Goal: Task Accomplishment & Management: Use online tool/utility

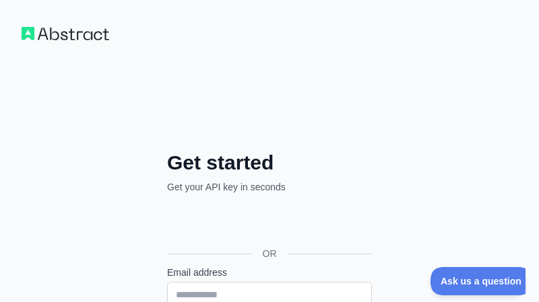
click at [300, 228] on div "Sign in with Google. Opens in new tab" at bounding box center [268, 224] width 202 height 30
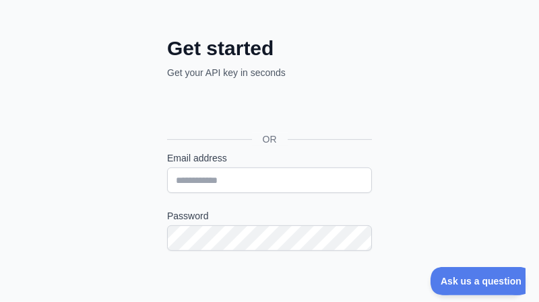
scroll to position [154, 0]
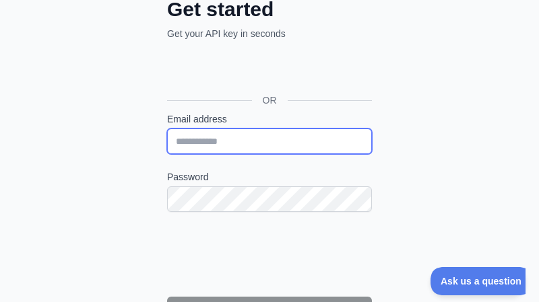
click at [241, 140] on input "Email address" at bounding box center [269, 142] width 205 height 26
paste input "**********"
type input "**********"
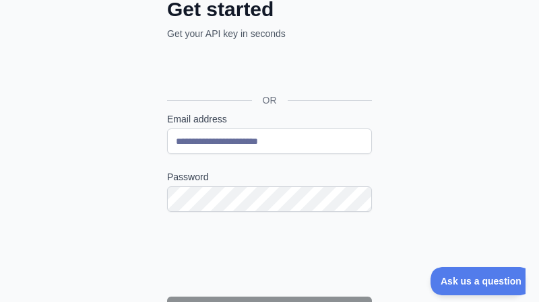
click at [477, 152] on div "**********" at bounding box center [269, 165] width 539 height 639
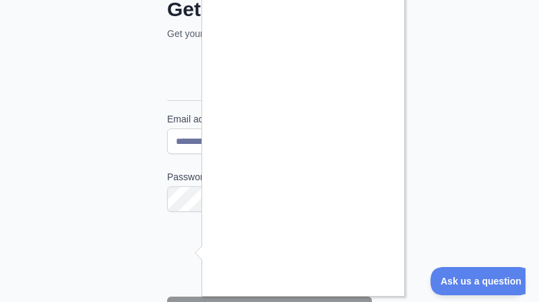
click at [458, 164] on div at bounding box center [269, 151] width 539 height 302
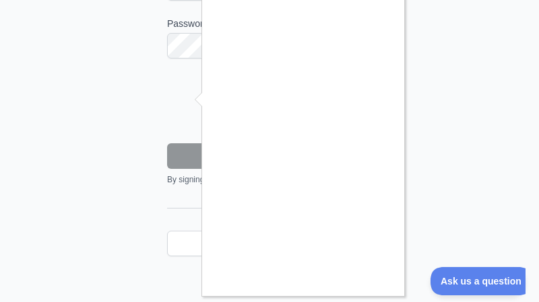
scroll to position [21, 0]
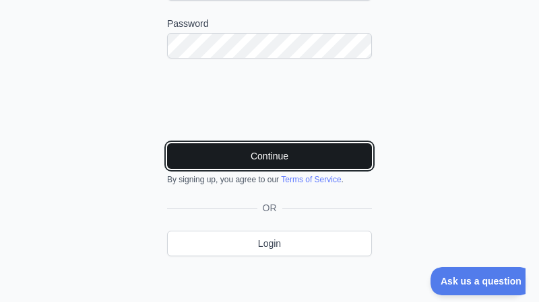
click at [285, 162] on button "Continue" at bounding box center [269, 156] width 205 height 26
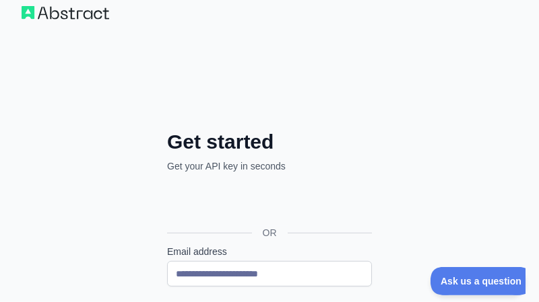
scroll to position [0, 0]
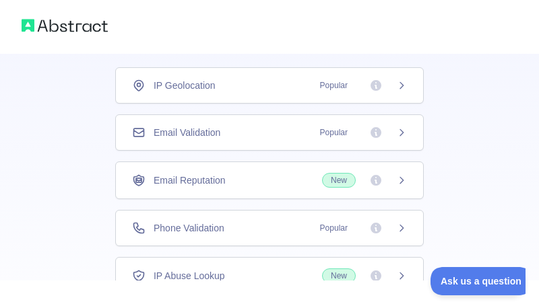
scroll to position [77, 0]
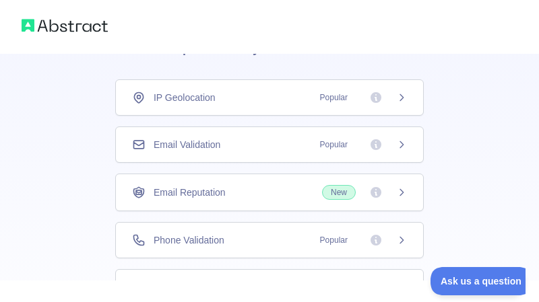
click at [339, 194] on span "New" at bounding box center [339, 192] width 34 height 15
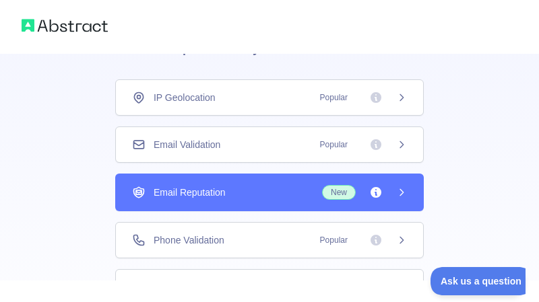
click at [339, 194] on span "New" at bounding box center [339, 192] width 34 height 15
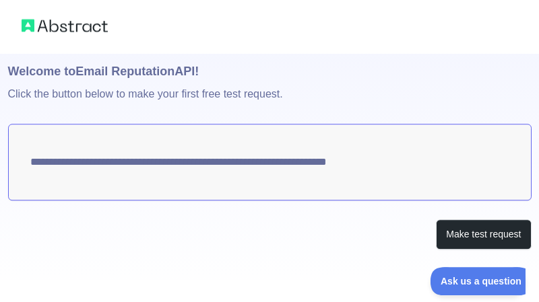
scroll to position [44, 0]
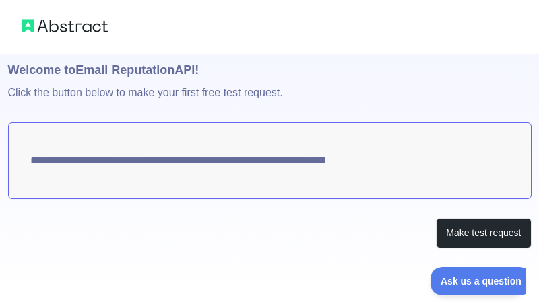
click at [395, 58] on h1 "🚀 Quickstart" at bounding box center [269, 34] width 523 height 51
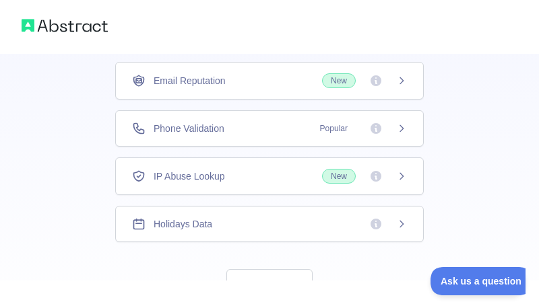
scroll to position [193, 0]
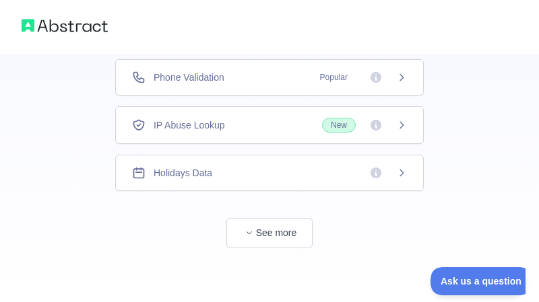
click at [63, 81] on div "👋 Welcome! Please answer the following questions to improve your experience. Wh…" at bounding box center [269, 54] width 539 height 495
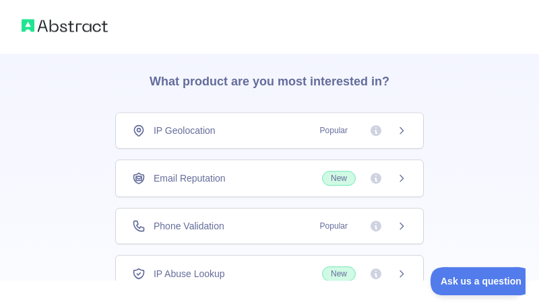
scroll to position [0, 0]
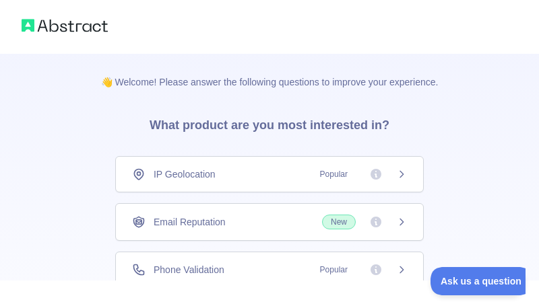
click at [399, 174] on icon at bounding box center [401, 174] width 11 height 11
click at [370, 220] on icon at bounding box center [375, 221] width 13 height 13
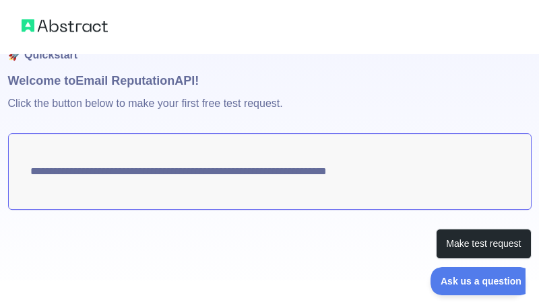
scroll to position [44, 0]
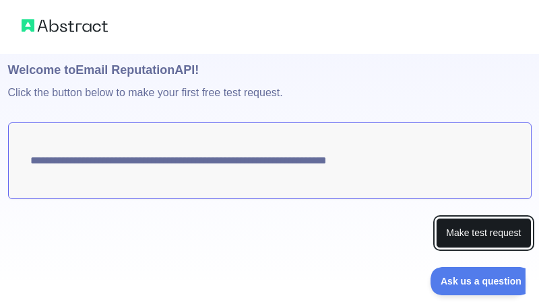
click at [509, 233] on button "Make test request" at bounding box center [483, 233] width 95 height 30
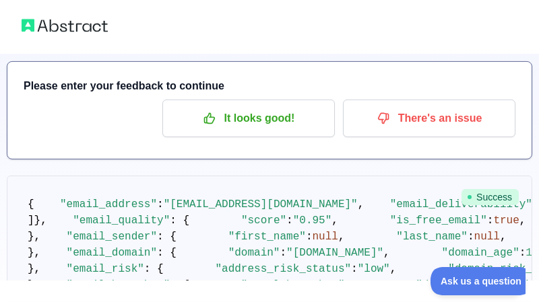
scroll to position [230, 0]
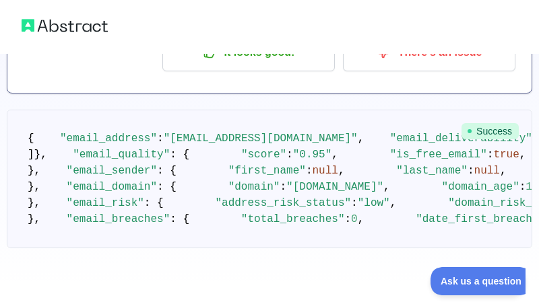
click at [397, 119] on pre "{ "email_address" : "thr8w.aw8y.101@gmail.com" , "email_deliverability" : { "st…" at bounding box center [269, 179] width 525 height 139
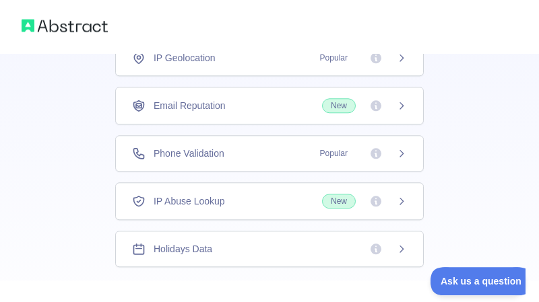
scroll to position [154, 0]
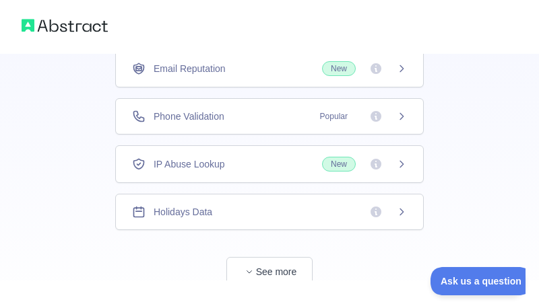
click at [38, 153] on div "👋 Welcome! Please answer the following questions to improve your experience. Wh…" at bounding box center [269, 93] width 539 height 495
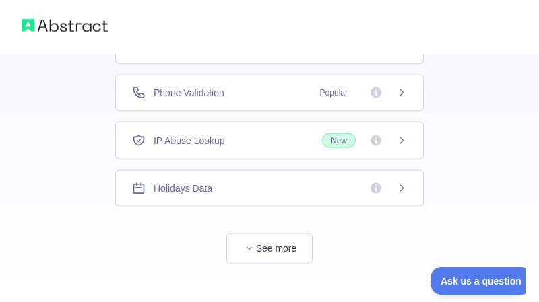
scroll to position [193, 0]
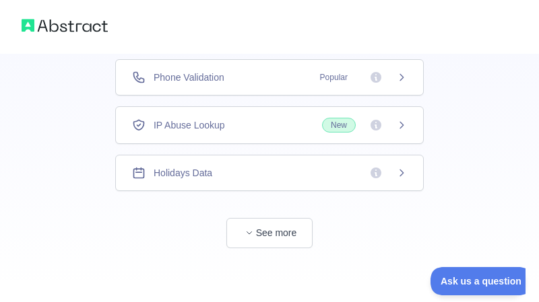
click at [401, 170] on icon at bounding box center [401, 173] width 11 height 11
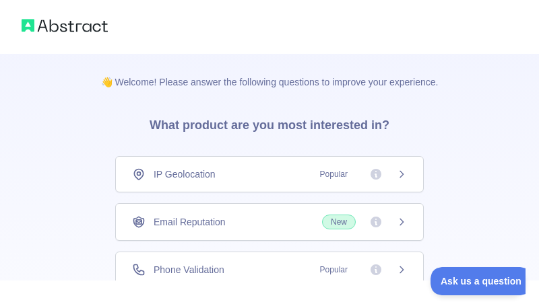
click at [263, 174] on div "IP Geolocation Popular" at bounding box center [269, 174] width 275 height 13
click at [270, 182] on div "IP Geolocation Popular" at bounding box center [269, 174] width 308 height 36
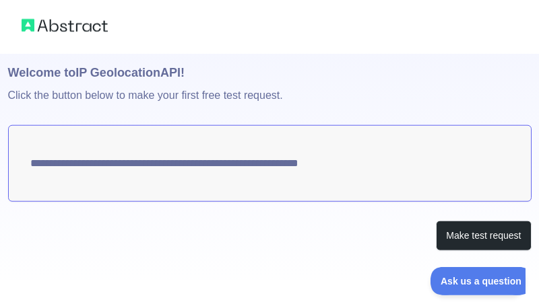
scroll to position [44, 0]
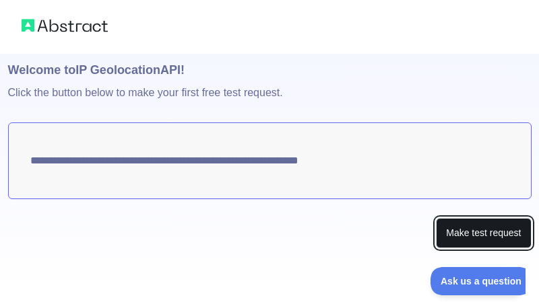
click at [492, 240] on button "Make test request" at bounding box center [483, 233] width 95 height 30
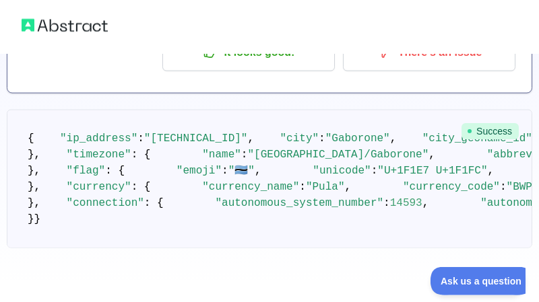
scroll to position [232, 0]
